Goal: Check status: Check status

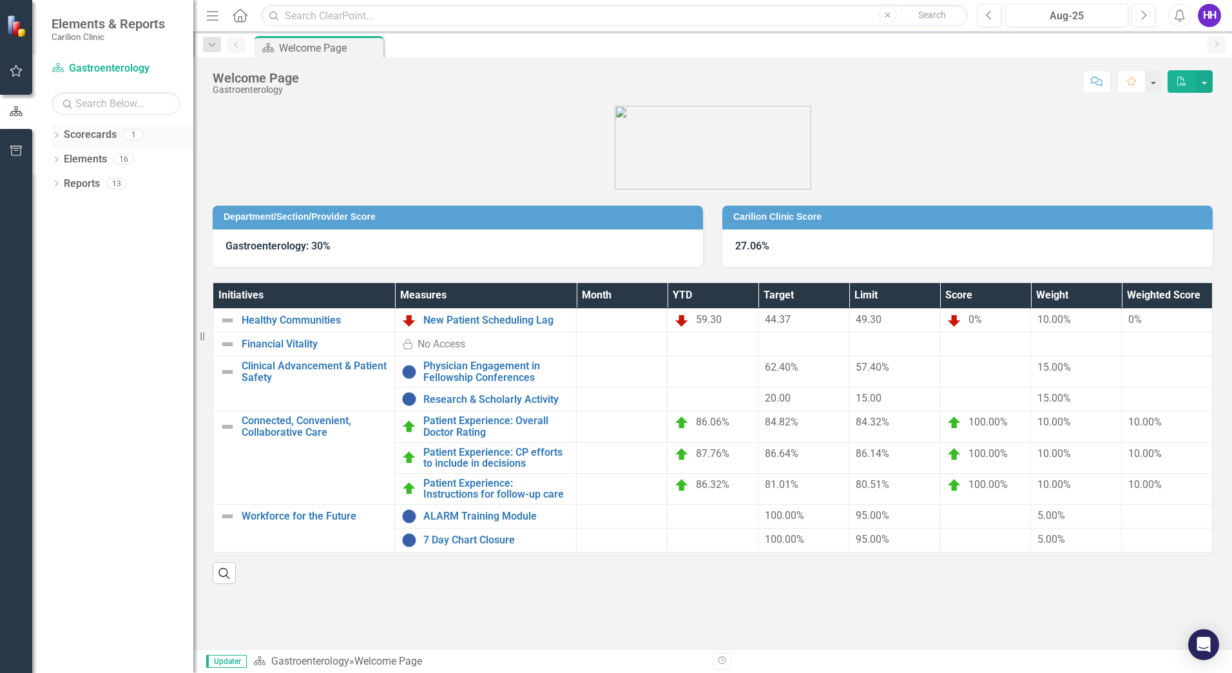
click at [68, 135] on link "Scorecards" at bounding box center [90, 135] width 53 height 15
click at [464, 370] on link "Physician Engagement in Fellowship Conferences" at bounding box center [496, 371] width 146 height 23
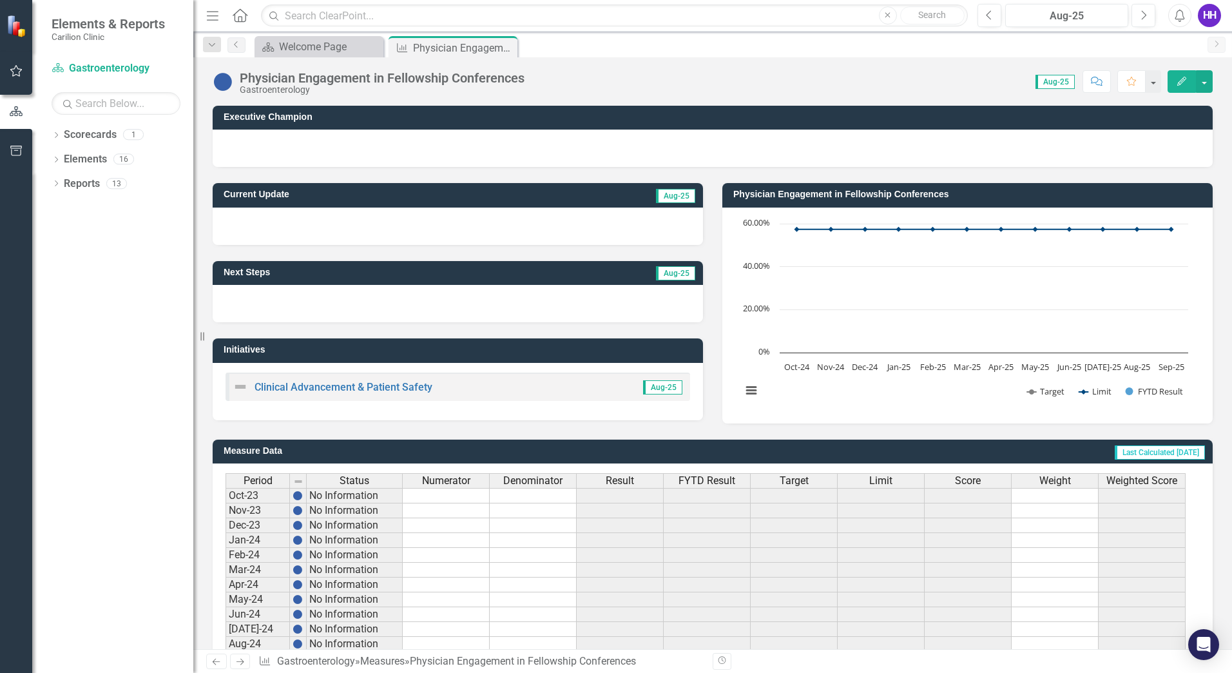
scroll to position [227, 0]
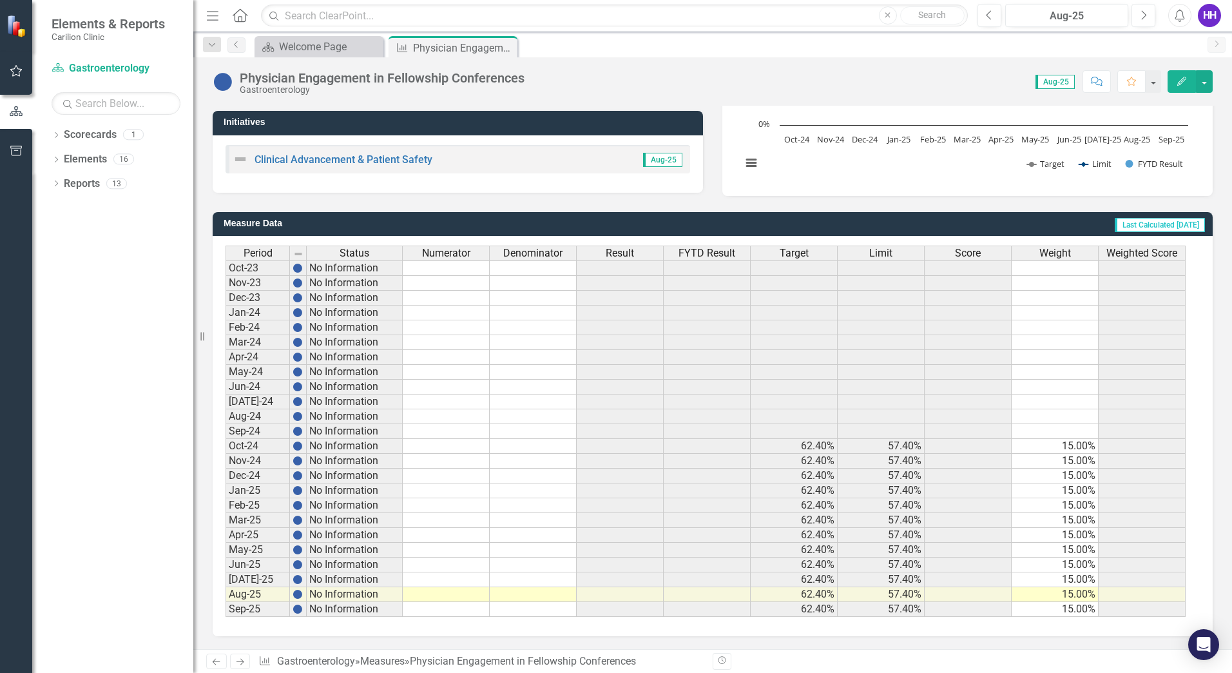
click at [885, 611] on td "57.40%" at bounding box center [880, 609] width 87 height 15
click at [461, 607] on td at bounding box center [446, 609] width 87 height 15
click at [234, 661] on link "Next" at bounding box center [240, 660] width 21 height 15
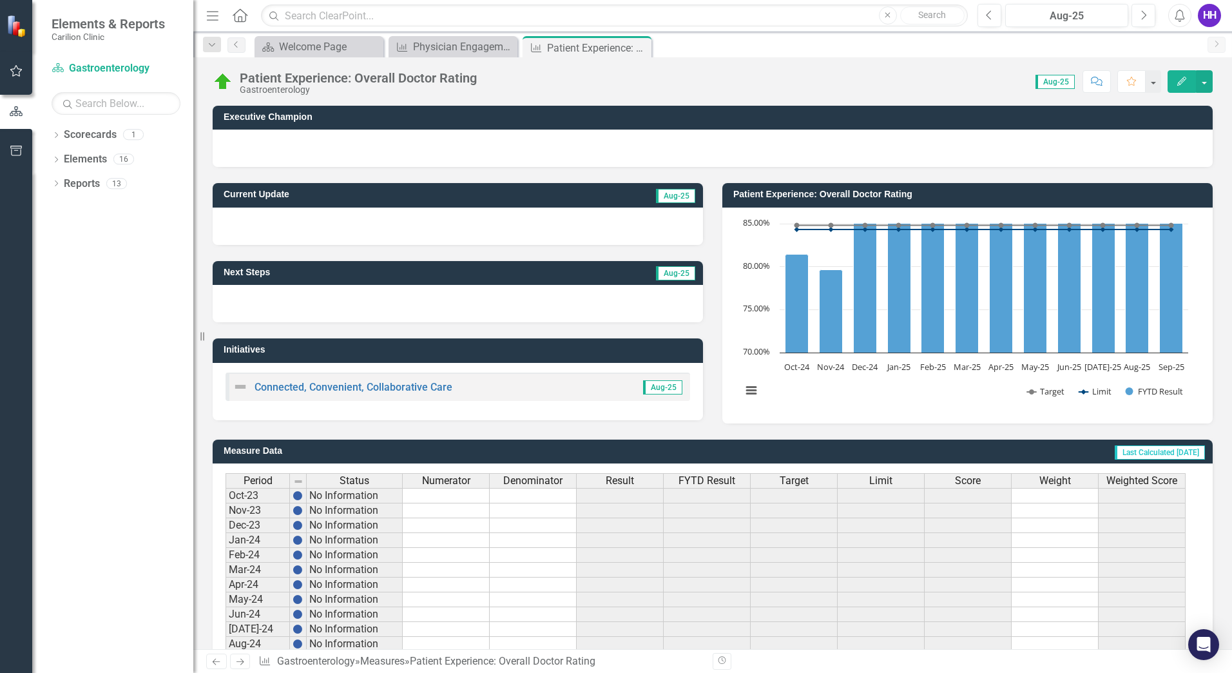
click at [216, 660] on icon "Previous" at bounding box center [216, 661] width 11 height 8
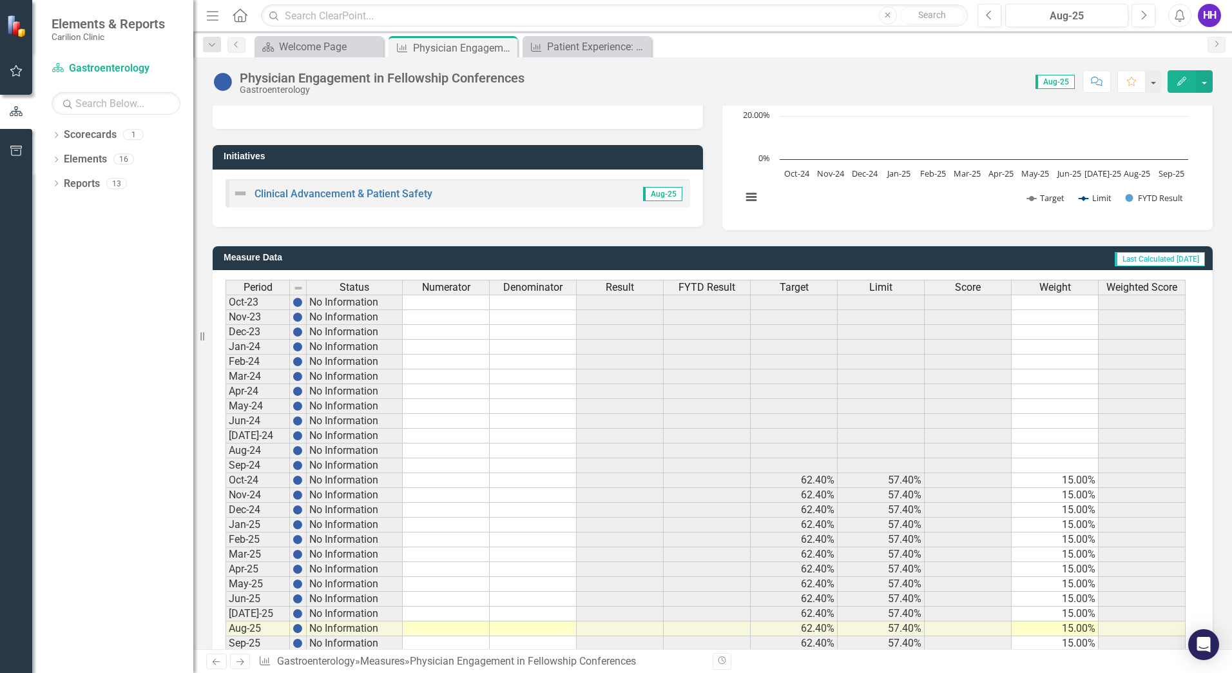
scroll to position [227, 0]
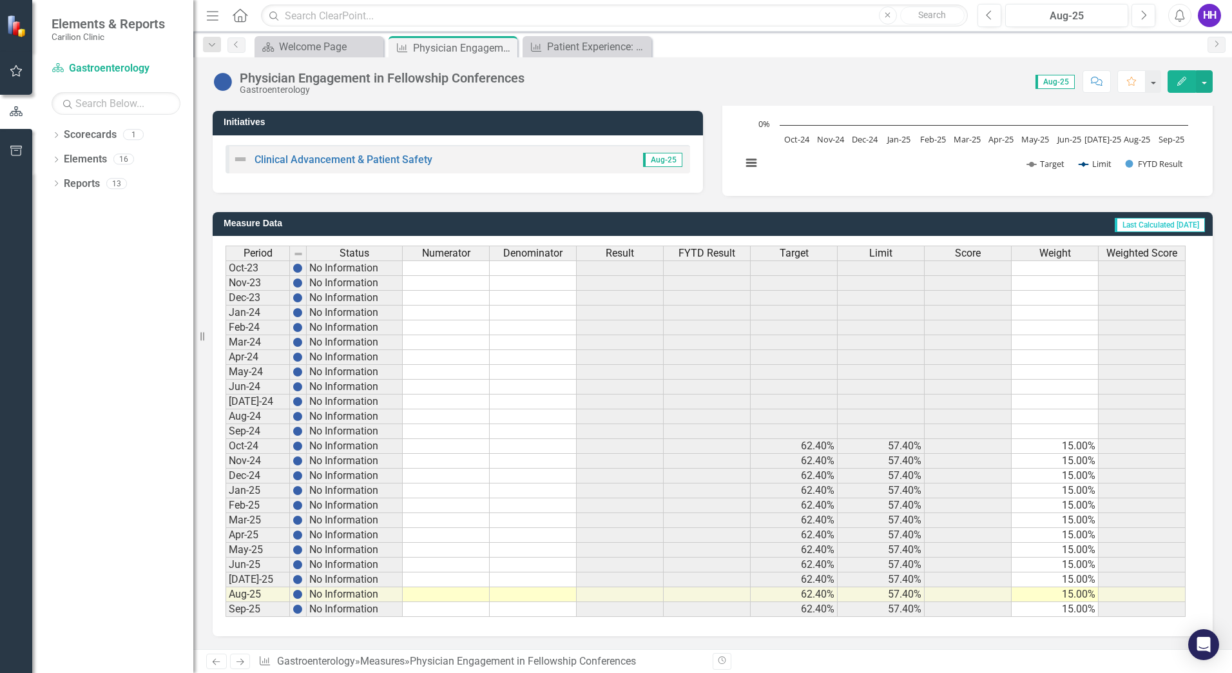
click at [1177, 79] on icon "Edit" at bounding box center [1182, 81] width 12 height 9
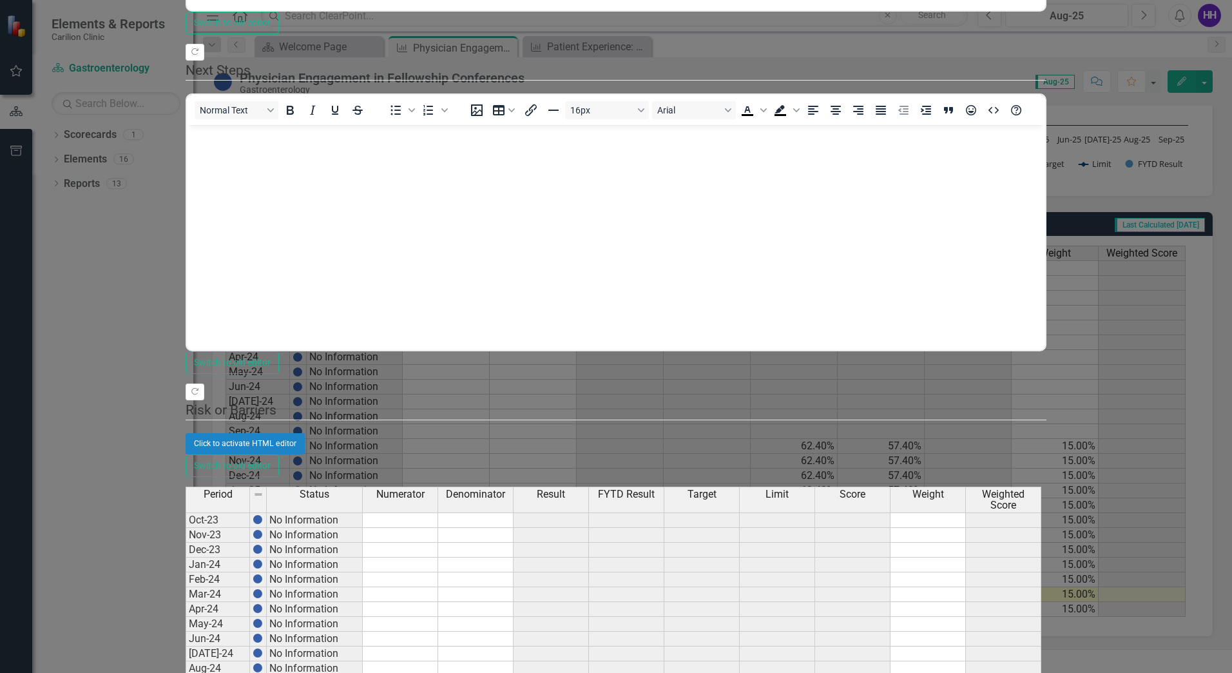
scroll to position [0, 0]
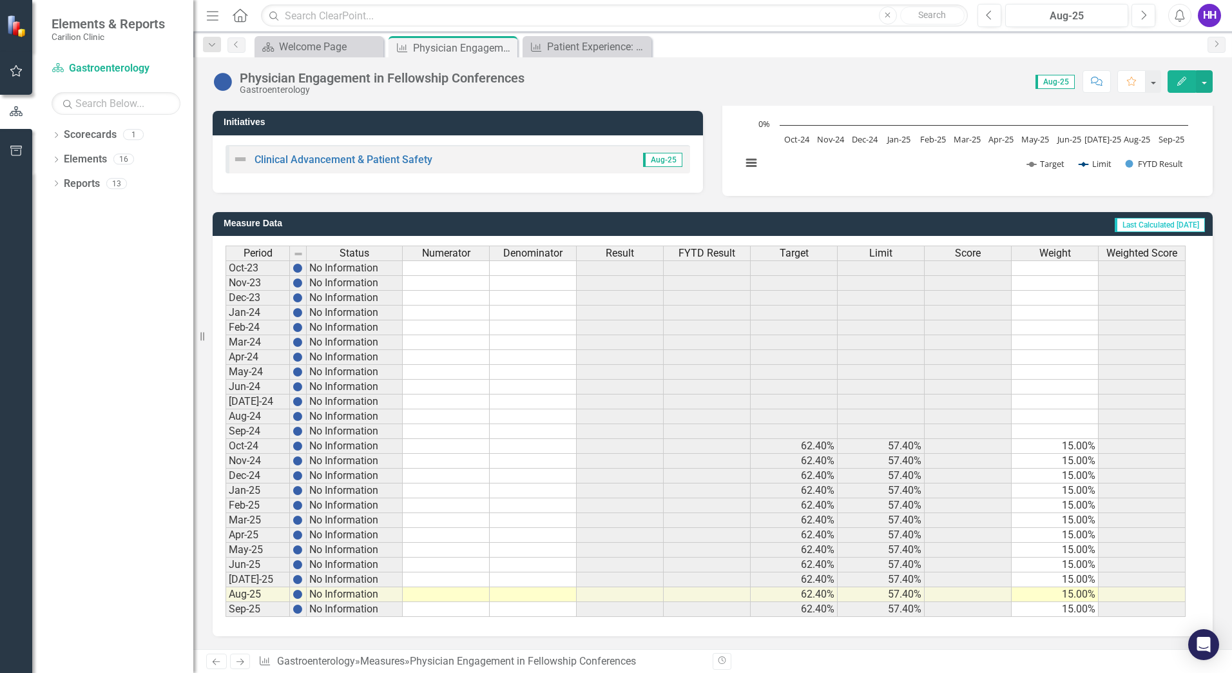
click at [104, 349] on div "Dropdown Scorecards 1 Gastroenterology Dropdown Elements 16 Dropdown Initiative…" at bounding box center [112, 398] width 161 height 548
click at [84, 133] on link "Scorecards" at bounding box center [90, 135] width 53 height 15
click at [95, 68] on link "Scorecard Gastroenterology" at bounding box center [116, 68] width 129 height 15
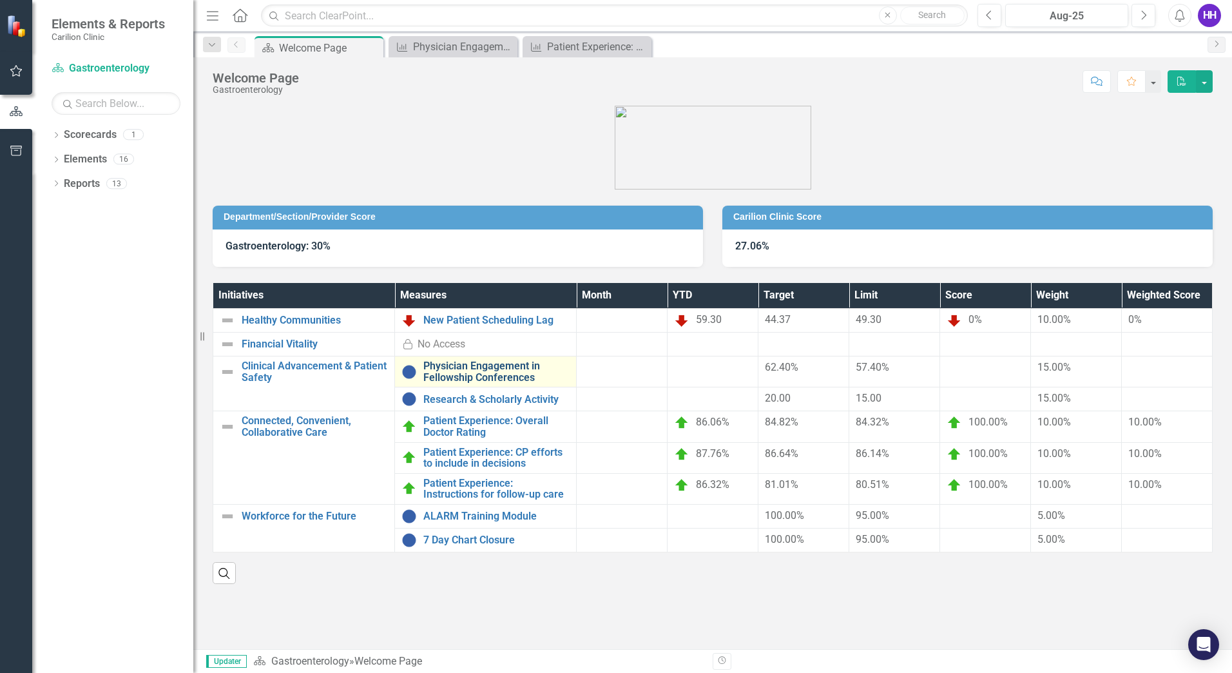
click at [492, 370] on link "Physician Engagement in Fellowship Conferences" at bounding box center [496, 371] width 146 height 23
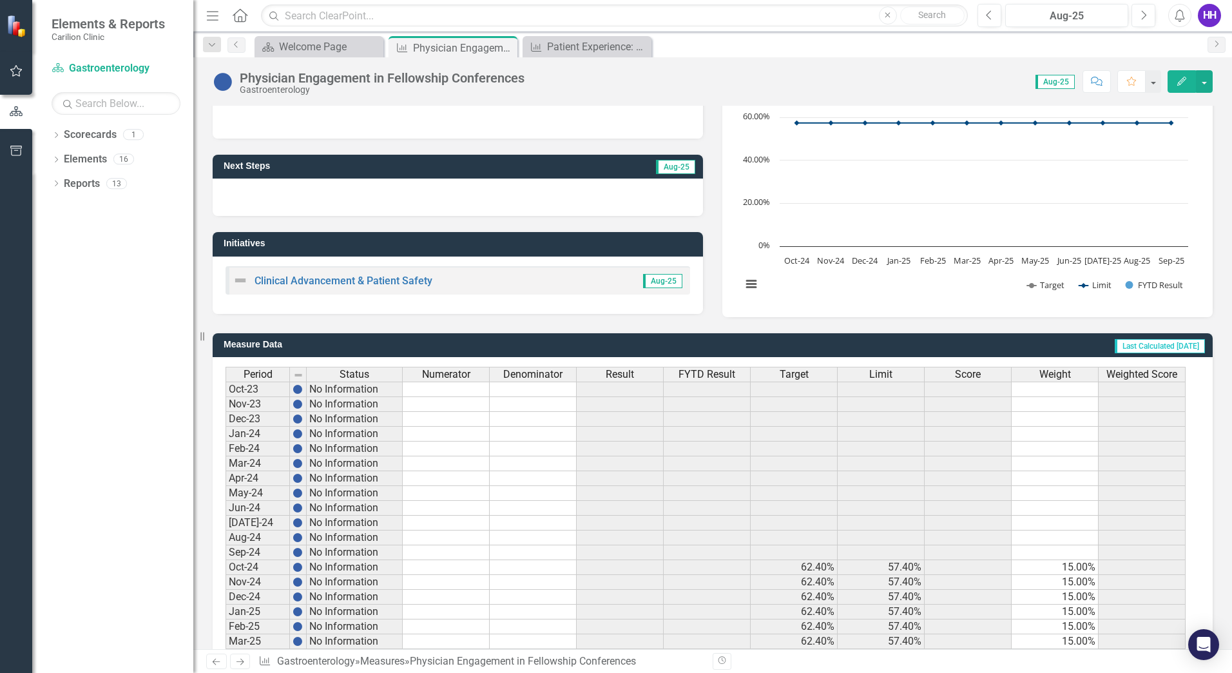
scroll to position [227, 0]
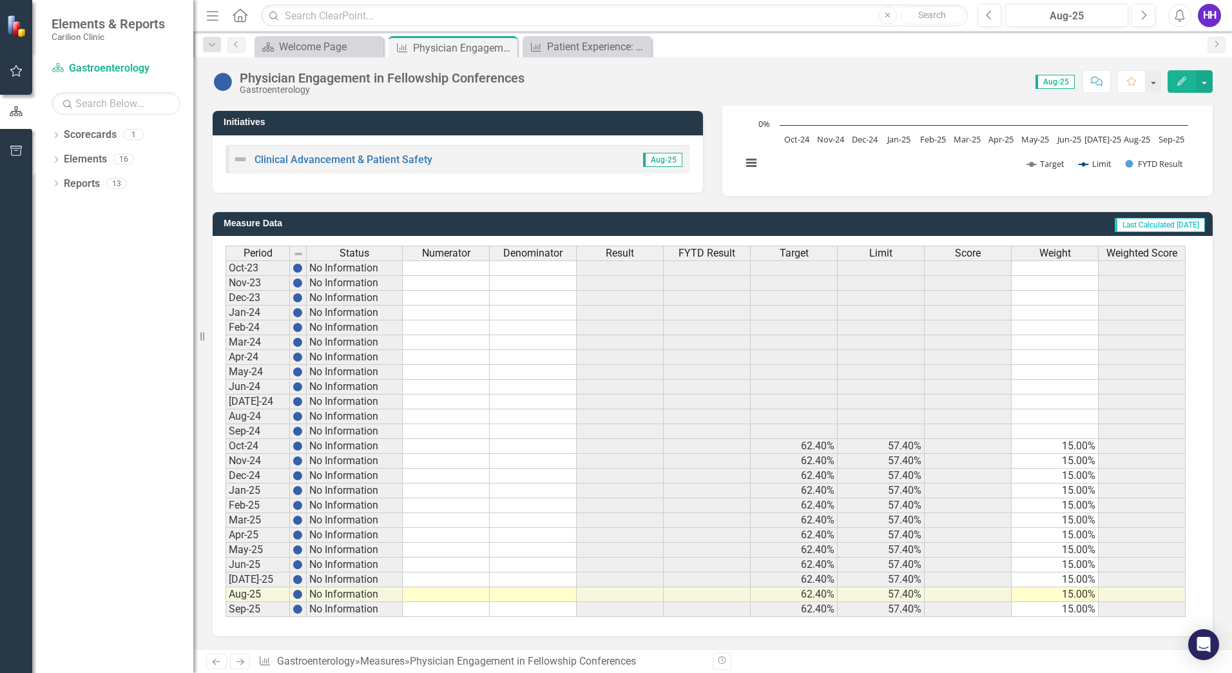
click at [340, 635] on div "Period Status Numerator Denominator Result FYTD Result Target Limit Score Weigh…" at bounding box center [713, 436] width 1000 height 400
click at [344, 629] on div "Period Status Numerator Denominator Result FYTD Result Target Limit Score Weigh…" at bounding box center [713, 436] width 1000 height 400
